Goal: Task Accomplishment & Management: Use online tool/utility

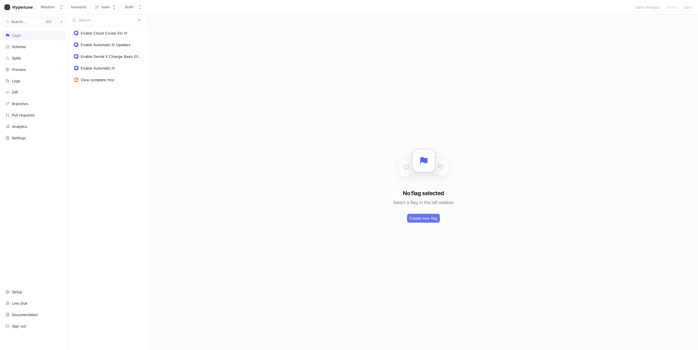
click at [412, 217] on span "Create new flag" at bounding box center [423, 218] width 28 height 3
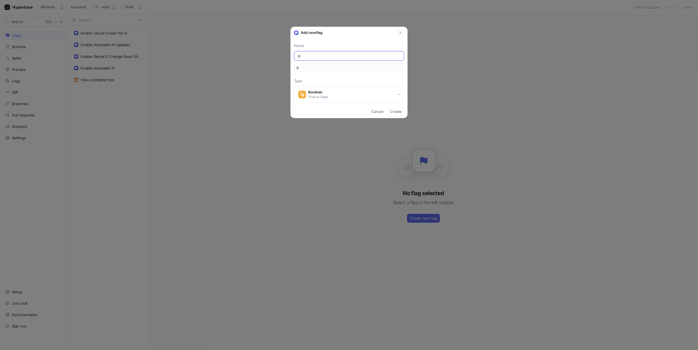
type input "po"
type input "pos"
type input "post"
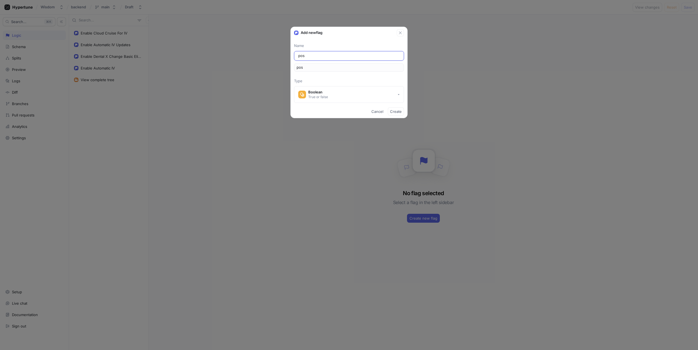
type input "post"
type input "posti"
type input "postin"
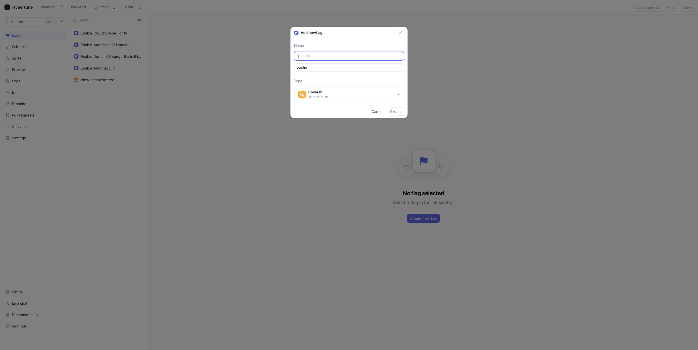
type input "posting"
type input "postingA"
type input "postingAs"
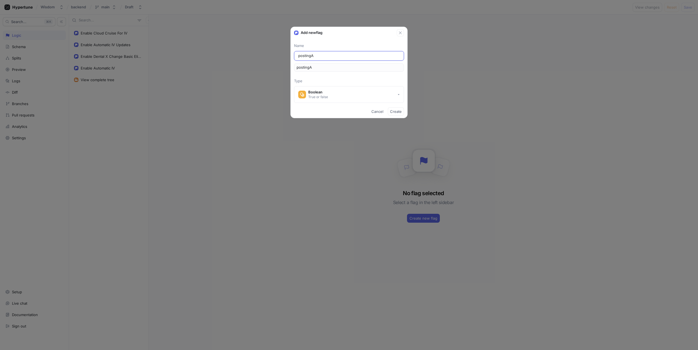
type input "postingAs"
type input "postingAss"
type input "postingAsss"
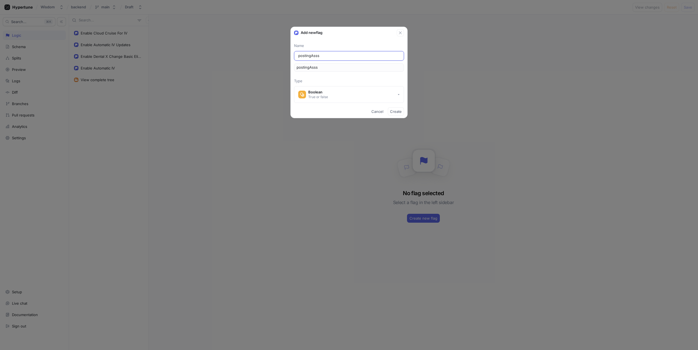
type input "postingAss"
type input "postingAssu"
type input "postingAssus"
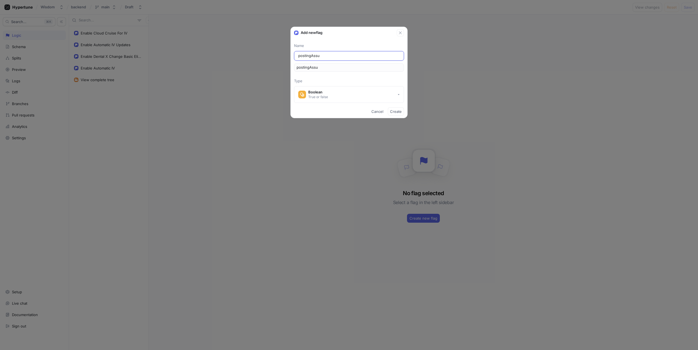
type input "postingAssus"
type input "postingAssu"
type input "postingAss"
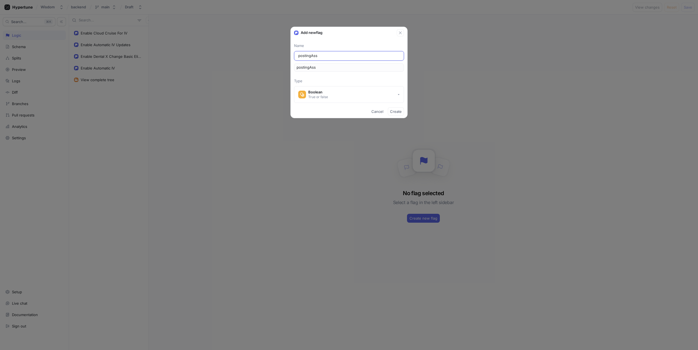
type input "postingAssi"
type input "postingAssis"
type input "postingAssist"
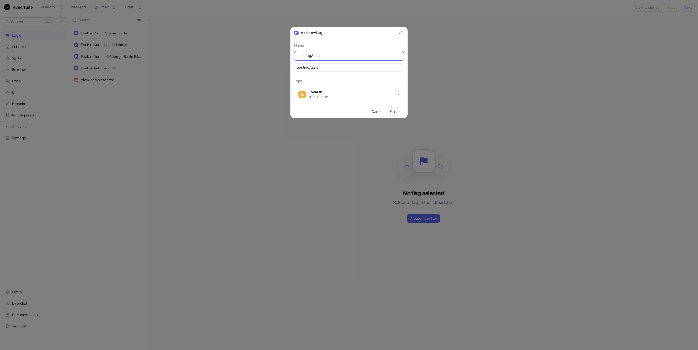
type input "postingAssist"
type input "postingAssista"
type input "postingAssistan"
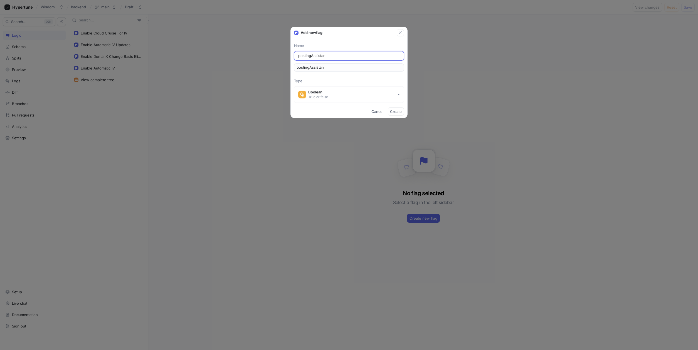
type input "postingAssistant"
type input "postingAssistantE"
type input "postingAssistantEx"
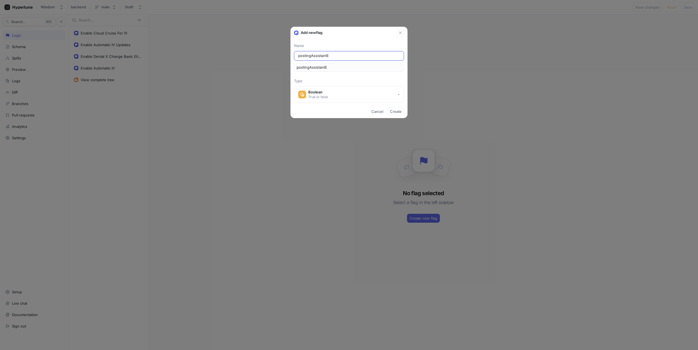
type input "postingAssistantEx"
type input "postingAssistantExc"
type input "postingAssistantExcl"
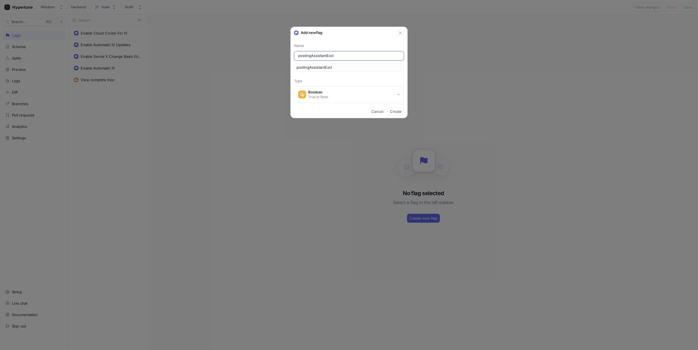
type input "postingAssistantExclu"
type input "postingAssistantExclud"
type input "postingAssistantExcludd"
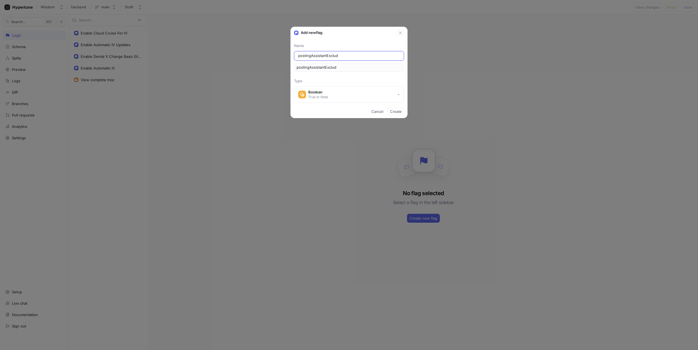
type input "postingAssistantExcludd"
type input "postingAssistantExcludde"
type input "postingAssistantExcludder"
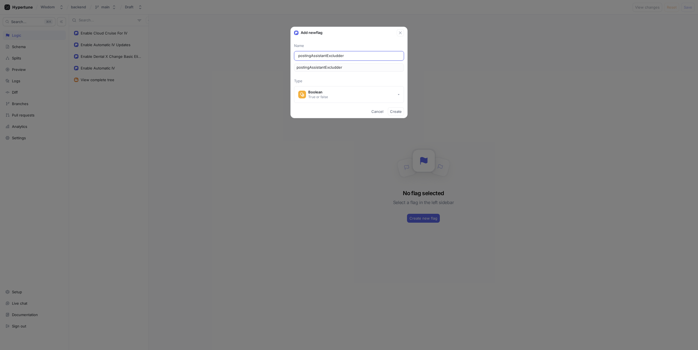
type input "postingAssistantExcludde"
type input "postingAssistantExcludd"
type input "postingAssistantExclud"
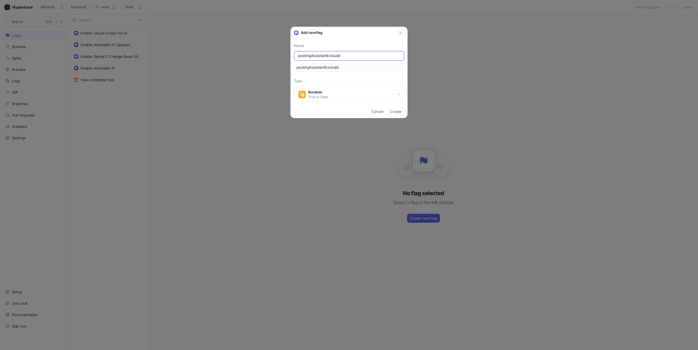
type input "postingAssistantExclud"
type input "postingAssistantExclude"
type input "postingAssistantExcluder"
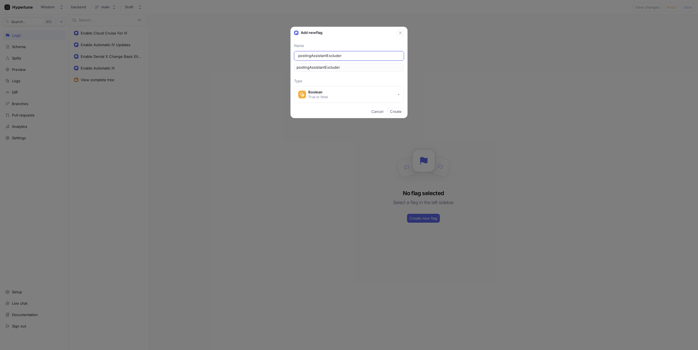
drag, startPoint x: 347, startPoint y: 57, endPoint x: 239, endPoint y: 48, distance: 108.0
click at [239, 48] on div "Add new flag Name postingAssistantExcluder postingAssistantExcluder Type Boolea…" at bounding box center [349, 175] width 698 height 350
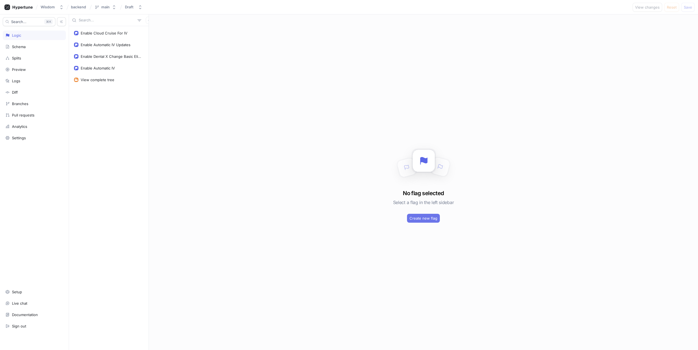
click at [413, 217] on span "Create new flag" at bounding box center [423, 218] width 28 height 3
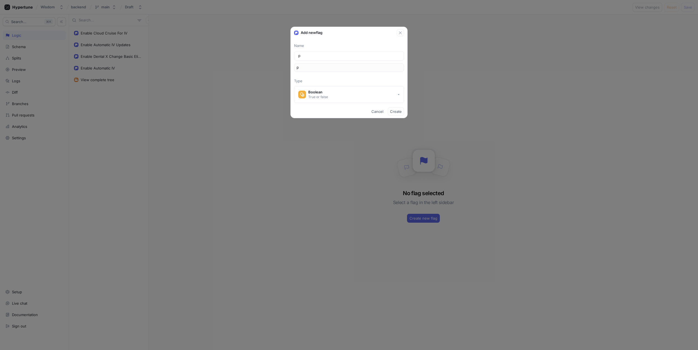
type input "po"
type input "pos"
type input "post"
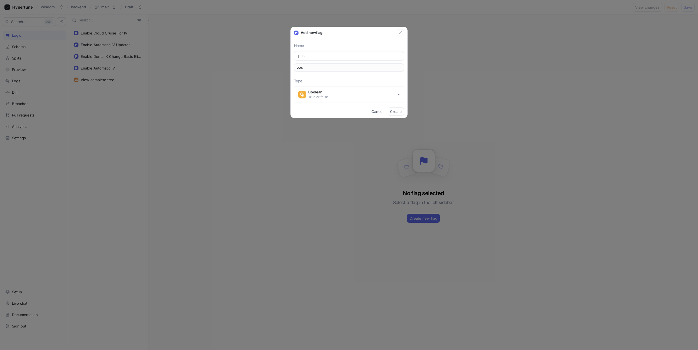
type input "post"
type input "posti"
type input "postin"
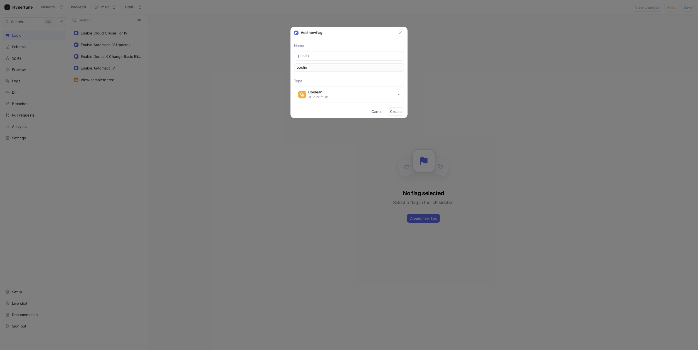
type input "posting"
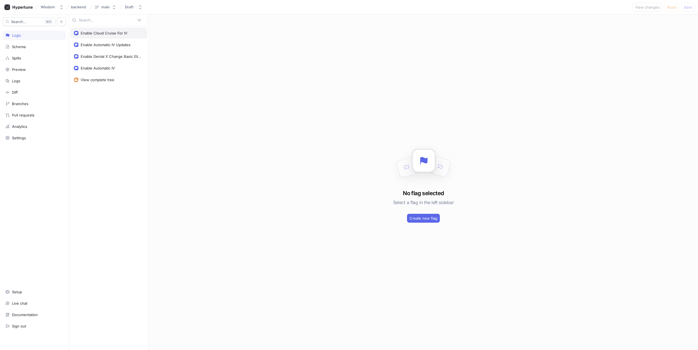
click at [77, 31] on rect at bounding box center [76, 33] width 4 height 4
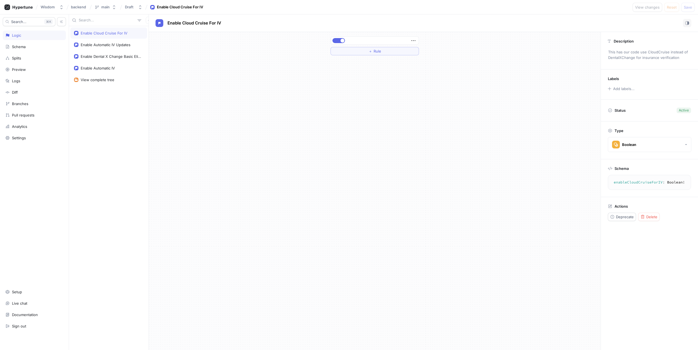
click at [110, 91] on div "Enable Cloud Cruise For IV Enable Automatic IV Updates Enable Dental X Change B…" at bounding box center [109, 188] width 80 height 324
click at [24, 37] on div "Logic" at bounding box center [34, 35] width 58 height 4
click at [133, 8] on div "Draft" at bounding box center [129, 7] width 9 height 5
click at [86, 96] on div "Enable Cloud Cruise For IV Enable Automatic IV Updates Enable Dental X Change B…" at bounding box center [109, 188] width 80 height 324
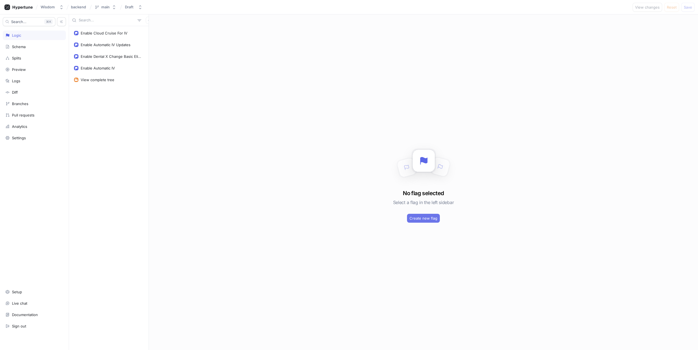
click at [430, 218] on span "Create new flag" at bounding box center [423, 218] width 28 height 3
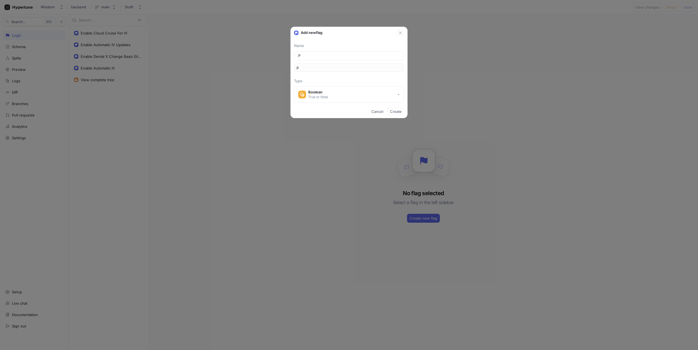
type input "Po"
type input "po"
type input "Pos"
type input "pos"
type input "Post"
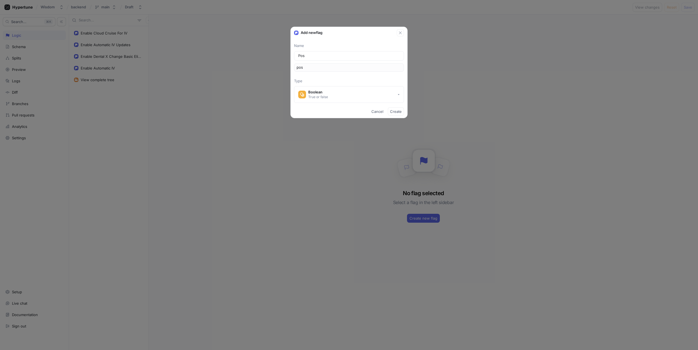
type input "post"
type input "Posti"
type input "posti"
type input "Postin"
type input "postin"
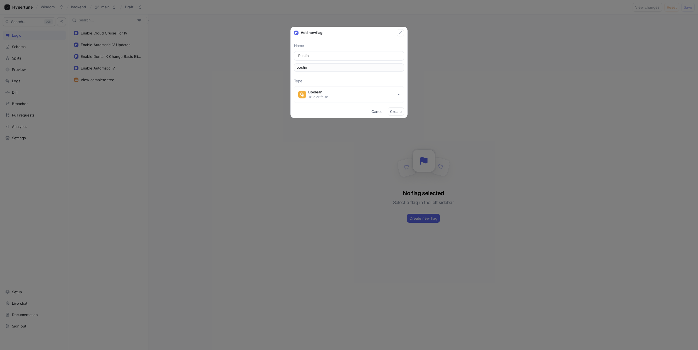
type input "Posting"
type input "posting"
type input "Posting A"
type input "postingA"
type input "Posting As"
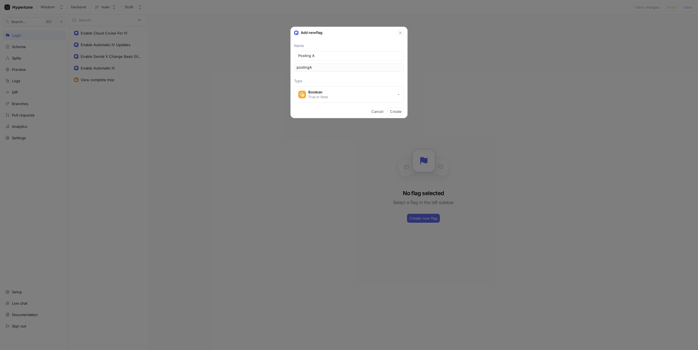
type input "postingAs"
type input "Posting Ass"
type input "postingAss"
type input "Posting Assi"
type input "postingAssi"
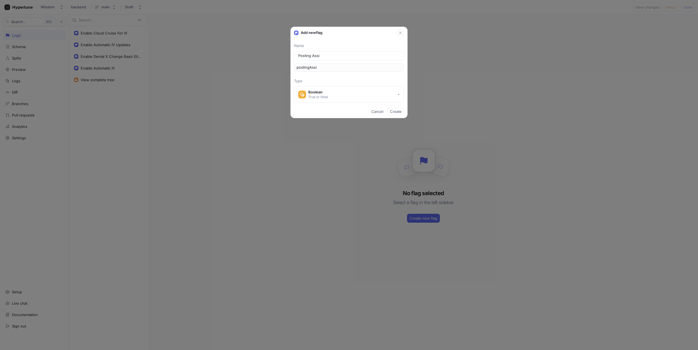
type input "Posting Assis"
type input "postingAssis"
type input "Posting Assist"
type input "postingAssist"
type input "Posting Assista"
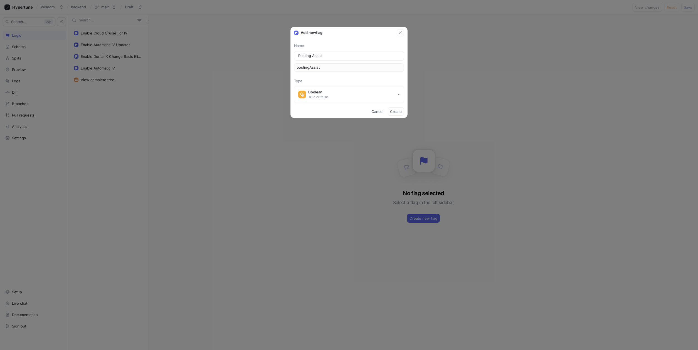
type input "postingAssista"
type input "Posting Assistan"
type input "postingAssistan"
type input "Posting Assistant"
type input "postingAssistant"
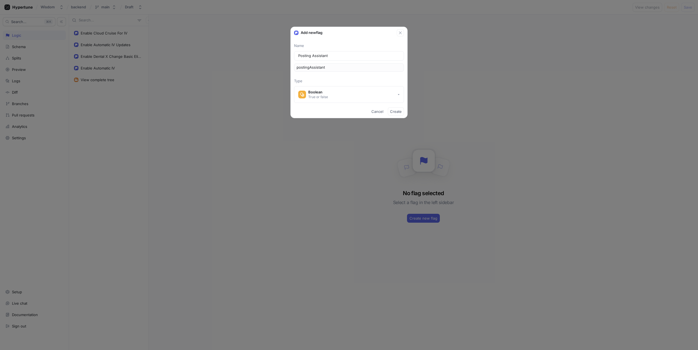
type input "Posting Assistant E"
type input "postingAssistantE"
type input "Posting Assistant Ex"
type input "postingAssistantEx"
type input "Posting Assistant Exl"
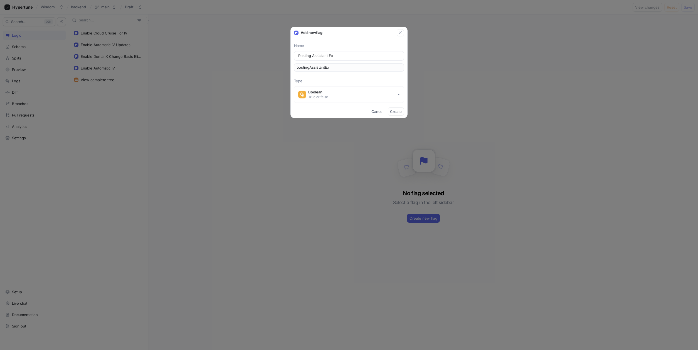
type input "postingAssistantExl"
type input "Posting Assistant Exlc"
type input "postingAssistantExlc"
type input "Posting Assistant Exlcu"
type input "postingAssistantExlcu"
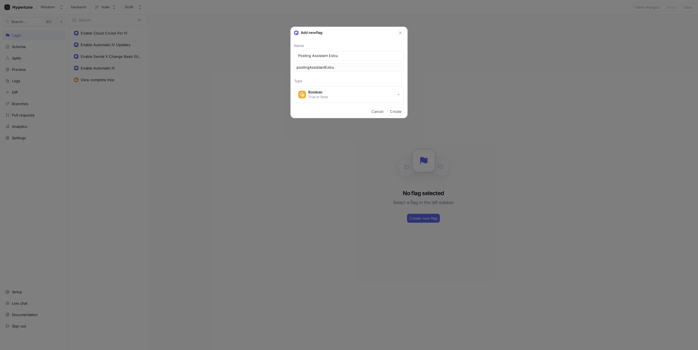
type input "Posting Assistant Exlcud"
type input "postingAssistantExlcud"
type input "Posting Assistant Exlcude"
type input "postingAssistantExlcude"
type input "Posting Assistant Exlcuder"
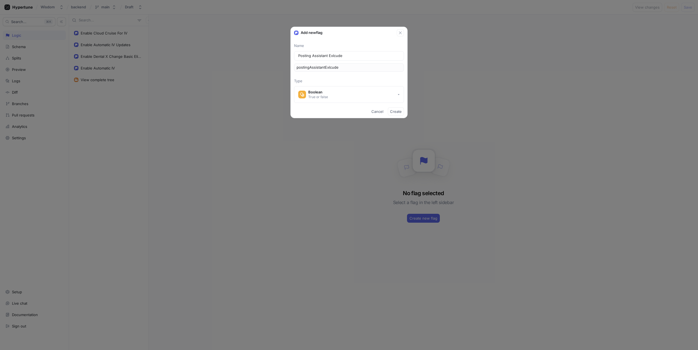
type input "postingAssistantExlcuder"
drag, startPoint x: 335, startPoint y: 56, endPoint x: 336, endPoint y: 60, distance: 4.8
click at [335, 56] on input "Posting Assistant Exlcuder" at bounding box center [348, 56] width 101 height 6
type input "Posting Assistant Exluder"
type input "postingAssistantExluder"
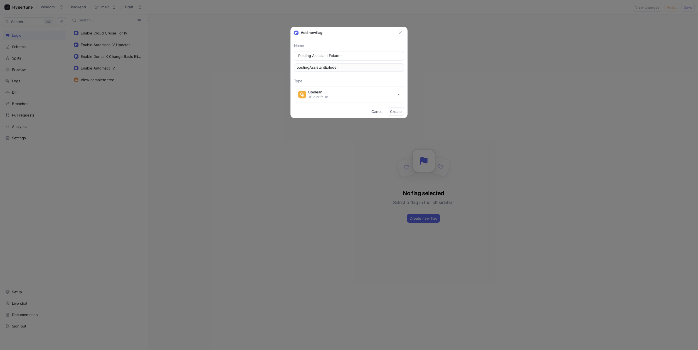
type input "Posting Assistant Exuder"
type input "postingAssistantExuder"
type input "Posting Assistant Excuder"
type input "postingAssistantExcuder"
type input "Posting Assistant Excluder"
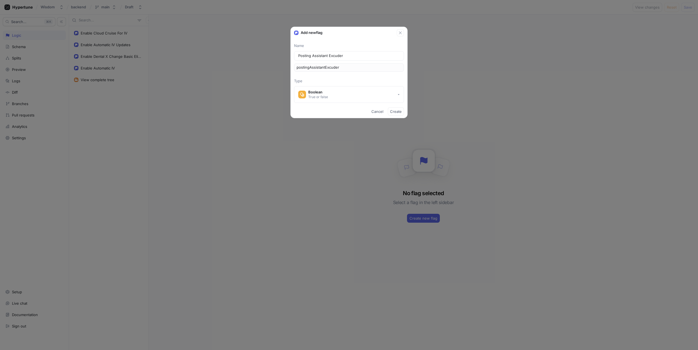
type input "postingAssistantExcluder"
type input "Posting Assistant Excluder"
click at [328, 53] on div "Posting Assistant Excluder" at bounding box center [349, 55] width 110 height 9
click at [327, 56] on input "Posting Assistant Excluder" at bounding box center [348, 56] width 101 height 6
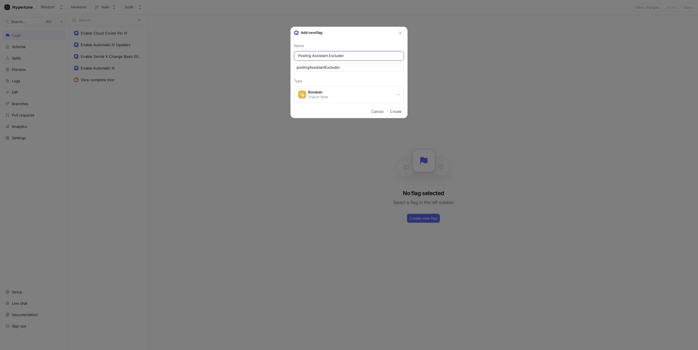
click at [327, 56] on input "Posting Assistant Excluder" at bounding box center [348, 56] width 101 height 6
click at [392, 111] on span "Create" at bounding box center [396, 111] width 12 height 3
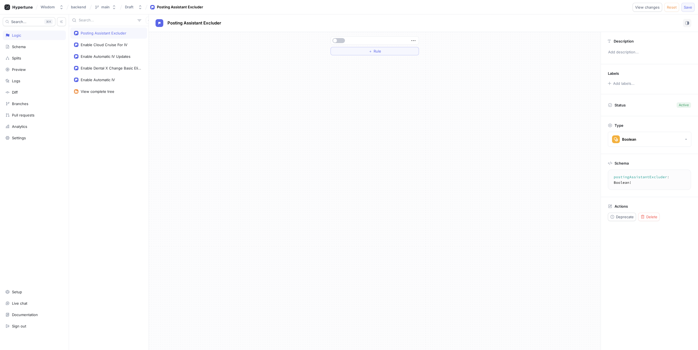
click at [686, 7] on span "Save" at bounding box center [687, 7] width 8 height 3
click at [148, 20] on icon "button" at bounding box center [149, 20] width 3 height 3
click at [148, 31] on p "Flag" at bounding box center [150, 31] width 7 height 6
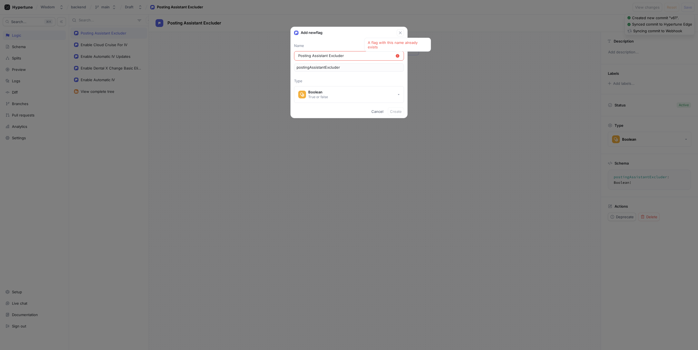
click at [338, 57] on input "Posting Assistant Excluder" at bounding box center [346, 56] width 97 height 6
type input "Posting Assistant R"
type input "postingAssistantR"
type input "Posting Assistant Re"
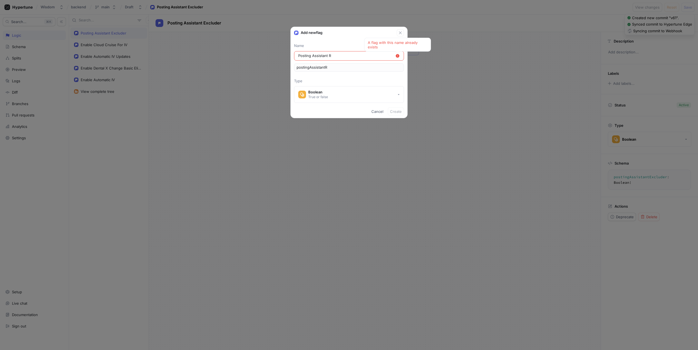
type input "postingAssistantRe"
type input "Posting Assistant Rep"
type input "postingAssistantRep"
type input "Posting Assistant Repa"
type input "postingAssistantRepa"
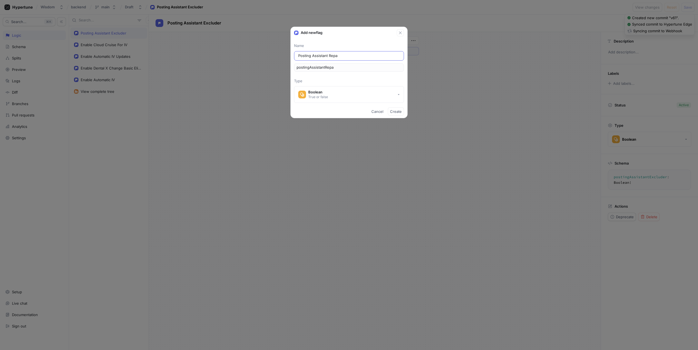
type input "Posting Assistant Repai"
type input "postingAssistantRepai"
type input "Posting Assistant Repair"
type input "postingAssistantRepair"
type input "Posting Assistant Repair"
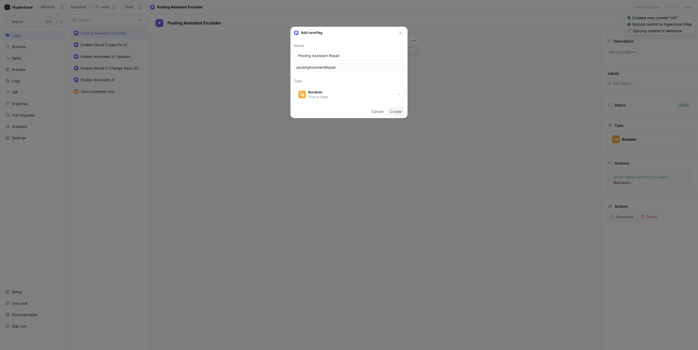
click at [396, 110] on span "Create" at bounding box center [396, 111] width 12 height 3
type textarea "postingAssistantRepair: Boolean!"
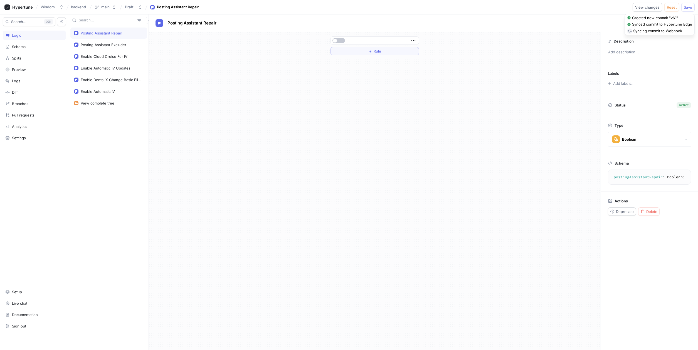
click at [328, 175] on div "＋ Rule" at bounding box center [374, 191] width 451 height 318
click at [632, 52] on p "Add description..." at bounding box center [649, 52] width 88 height 9
click at [412, 41] on icon "button" at bounding box center [413, 41] width 6 height 6
click at [383, 75] on div "＋ Rule" at bounding box center [374, 191] width 451 height 318
click at [627, 51] on p "Add description..." at bounding box center [649, 52] width 88 height 9
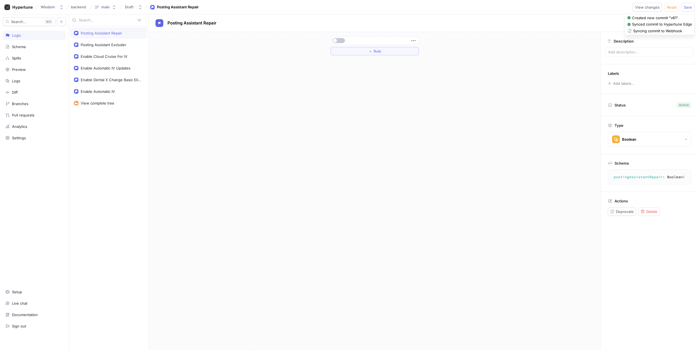
type textarea "x"
type textarea "T"
type textarea "x"
type textarea "TH"
type textarea "x"
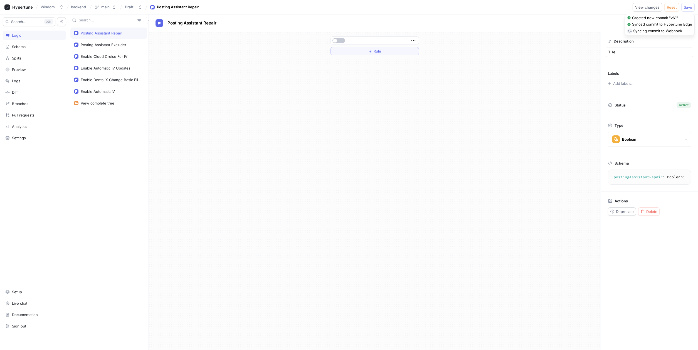
type textarea "THe"
type textarea "x"
type textarea "THe f"
type textarea "x"
type textarea "THe fl"
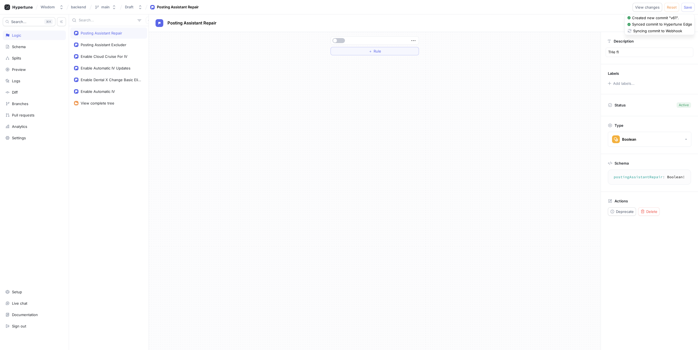
type textarea "x"
type textarea "THe fla"
type textarea "x"
type textarea "THe flag"
type textarea "x"
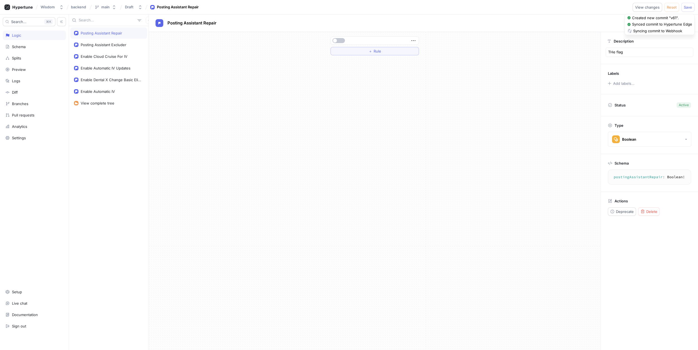
type textarea "THe flag"
type textarea "x"
type textarea "THe flag"
type textarea "x"
type textarea "THe fla"
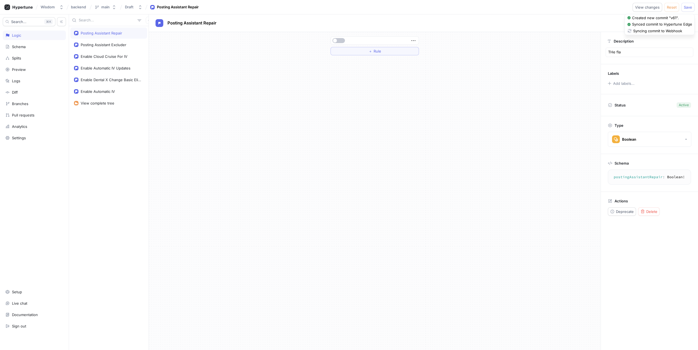
type textarea "x"
type textarea "THe fl"
type textarea "x"
type textarea "THe f"
type textarea "x"
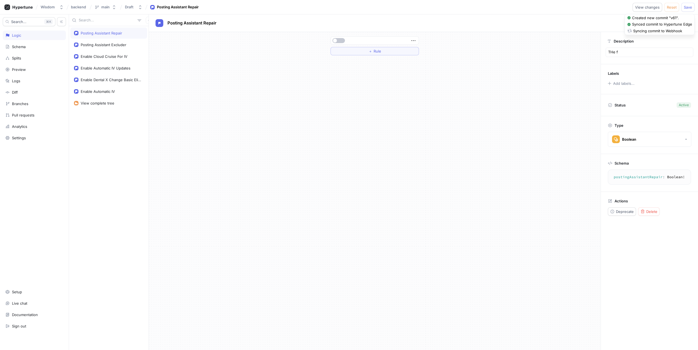
type textarea "THe"
type textarea "x"
type textarea "THe"
type textarea "x"
type textarea "TH"
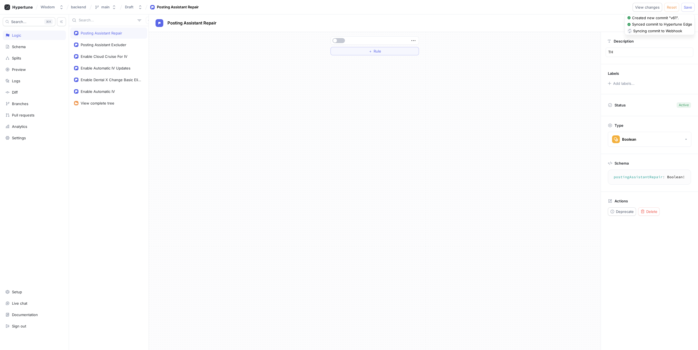
type textarea "x"
type textarea "T"
type textarea "x"
type textarea "Th"
type textarea "x"
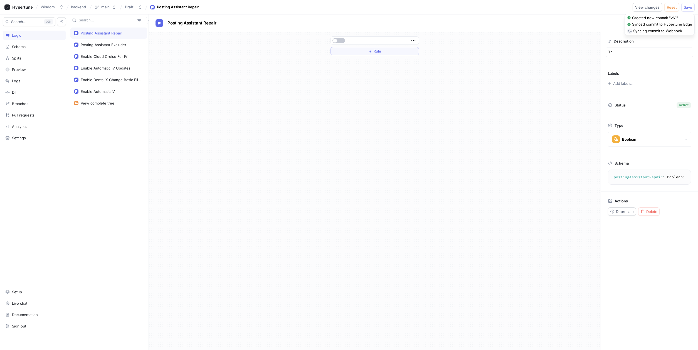
type textarea "Thi"
type textarea "x"
type textarea "This"
type textarea "x"
type textarea "This"
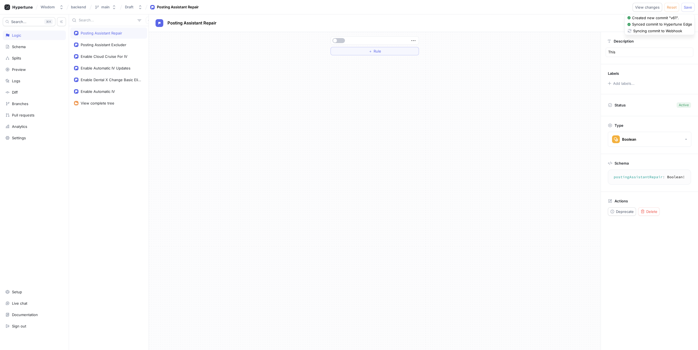
type textarea "x"
type textarea "This f"
type textarea "x"
type textarea "This fl"
type textarea "x"
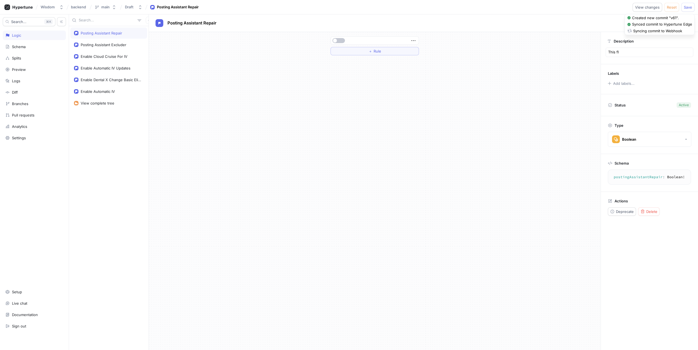
type textarea "This fla"
type textarea "x"
type textarea "This flag"
type textarea "x"
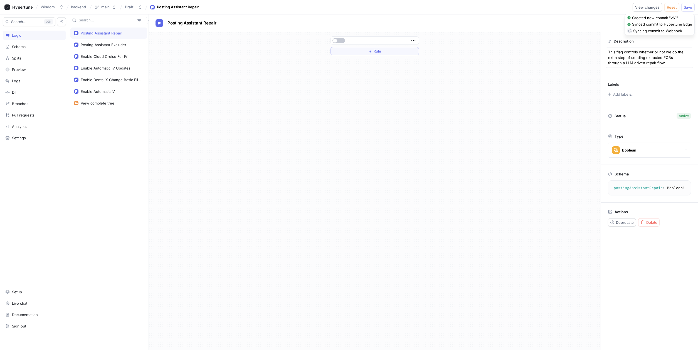
click at [548, 166] on div "＋ Rule" at bounding box center [374, 191] width 451 height 318
click at [120, 44] on div "Posting Assistant Excluder" at bounding box center [104, 45] width 46 height 4
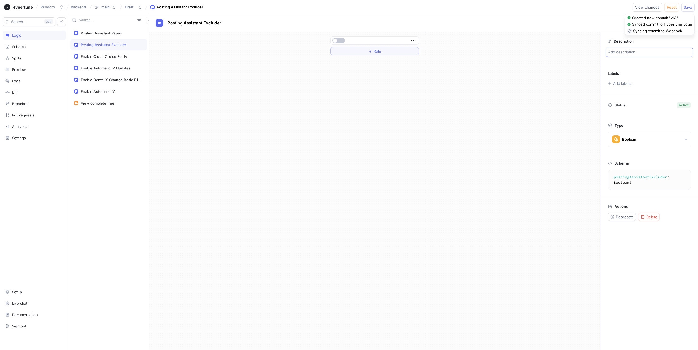
click at [630, 51] on p "Add description..." at bounding box center [649, 52] width 88 height 9
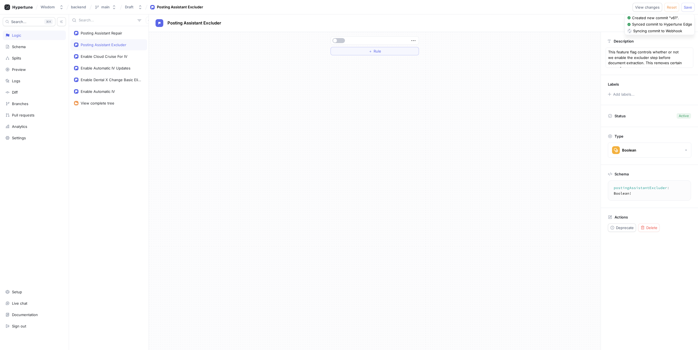
drag, startPoint x: 634, startPoint y: 62, endPoint x: 647, endPoint y: 75, distance: 18.3
click at [634, 62] on textarea "This feature flag controls whether or not we enable the excluder step before do…" at bounding box center [649, 58] width 88 height 20
click at [638, 69] on textarea "This feature flag controls whether or not we enable the excluder step before do…" at bounding box center [649, 61] width 88 height 26
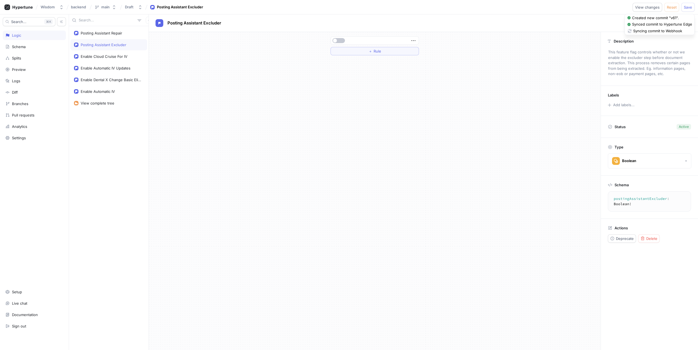
click at [514, 89] on div "＋ Rule" at bounding box center [374, 191] width 451 height 318
